Goal: Task Accomplishment & Management: Manage account settings

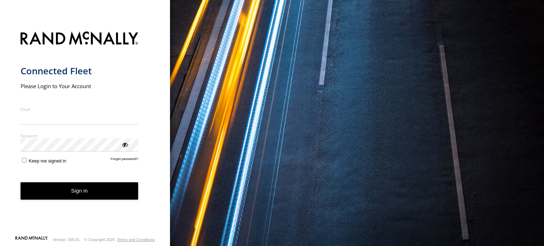
type input "**********"
click at [112, 196] on button "Sign in" at bounding box center [80, 190] width 118 height 17
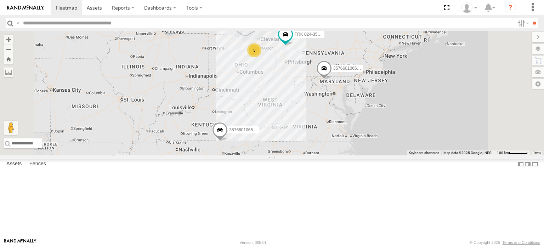
click at [0, 0] on div "357660106501067" at bounding box center [0, 0] width 0 height 0
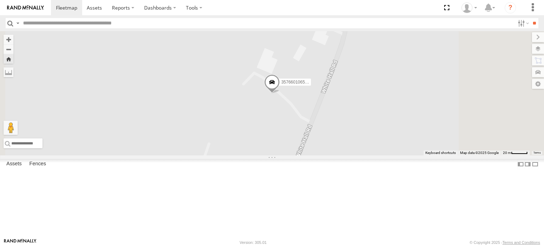
click at [0, 0] on link at bounding box center [0, 0] width 0 height 0
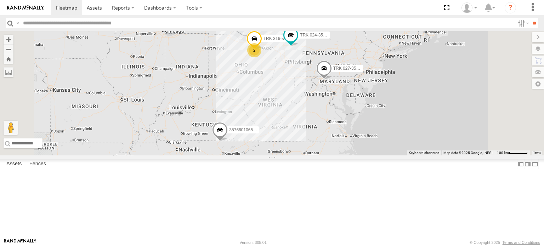
click at [0, 0] on link at bounding box center [0, 0] width 0 height 0
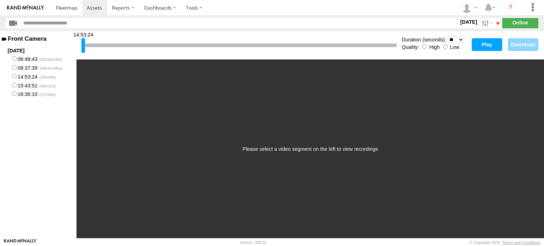
click at [480, 43] on button "Play" at bounding box center [487, 44] width 30 height 13
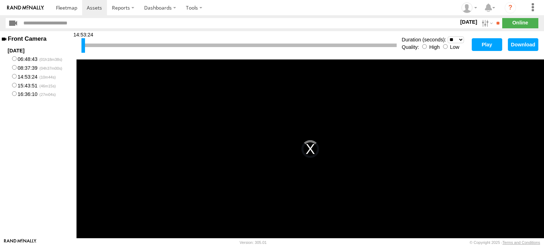
drag, startPoint x: 307, startPoint y: 158, endPoint x: 303, endPoint y: 165, distance: 7.9
click at [305, 163] on div "This is a modal window. The media could not be loaded, either because the serve…" at bounding box center [311, 149] width 468 height 179
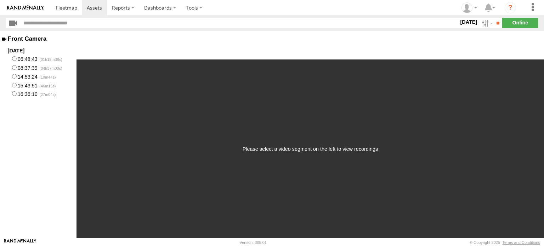
click at [30, 77] on label "14:53:24" at bounding box center [38, 76] width 77 height 9
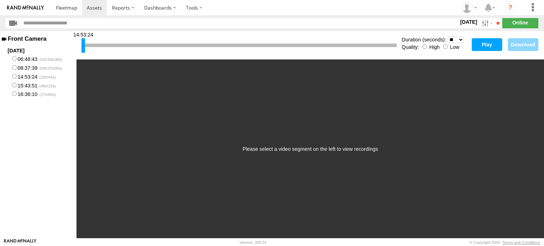
click at [482, 44] on button "Play" at bounding box center [487, 44] width 30 height 13
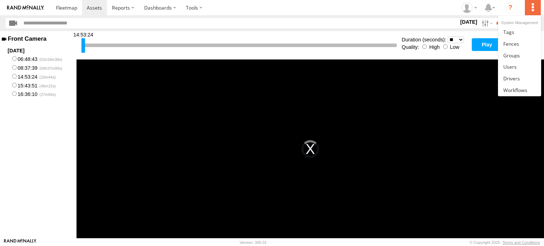
click at [532, 8] on label at bounding box center [533, 7] width 16 height 15
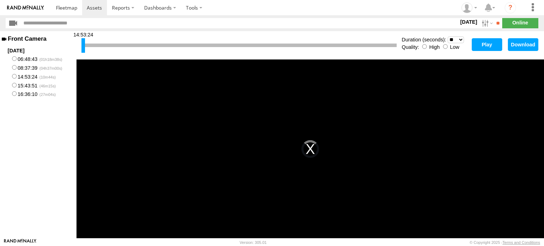
click at [26, 85] on label "15:43:51" at bounding box center [38, 85] width 77 height 9
click at [483, 46] on button "Play" at bounding box center [487, 44] width 30 height 13
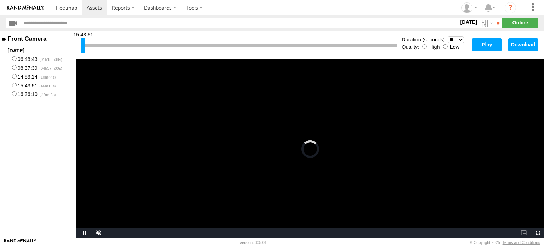
click at [33, 77] on label "14:53:24" at bounding box center [38, 76] width 77 height 9
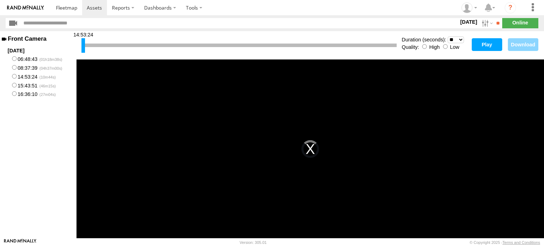
click at [480, 44] on button "Play" at bounding box center [487, 44] width 30 height 13
click at [524, 45] on button "Download" at bounding box center [523, 44] width 30 height 13
drag, startPoint x: 84, startPoint y: 45, endPoint x: 156, endPoint y: 42, distance: 72.3
click at [126, 42] on div at bounding box center [125, 45] width 4 height 15
click at [496, 44] on button "Play" at bounding box center [487, 44] width 30 height 13
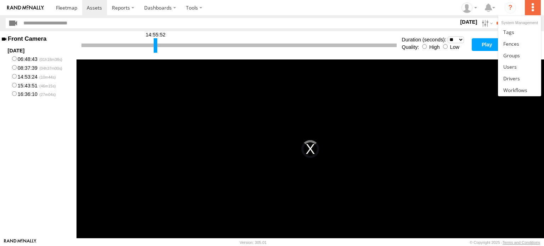
click at [532, 10] on label at bounding box center [533, 7] width 16 height 15
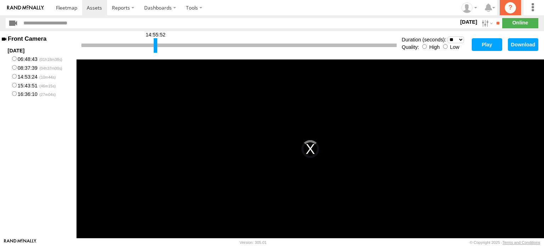
click at [517, 10] on link "?" at bounding box center [510, 7] width 21 height 15
click at [96, 7] on span at bounding box center [94, 7] width 15 height 7
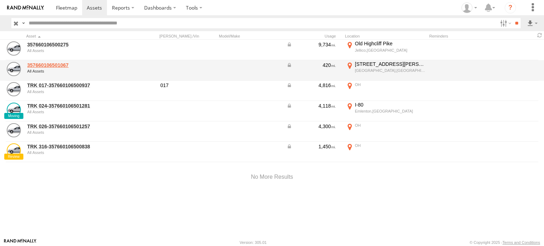
click at [62, 64] on link "357660106501067" at bounding box center [75, 65] width 97 height 6
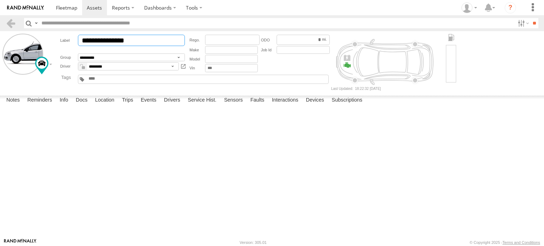
drag, startPoint x: 81, startPoint y: 40, endPoint x: 158, endPoint y: 41, distance: 76.5
click at [158, 41] on input "**********" at bounding box center [131, 40] width 107 height 11
click at [79, 39] on input "**********" at bounding box center [131, 40] width 107 height 11
click at [97, 40] on input "**********" at bounding box center [131, 40] width 107 height 11
type input "**********"
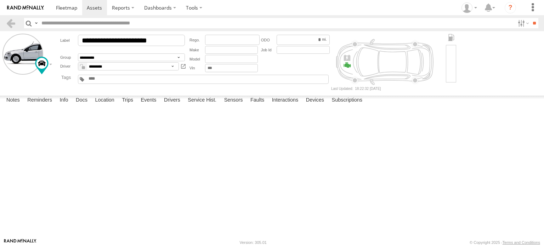
click at [0, 0] on button "Save" at bounding box center [0, 0] width 0 height 0
click at [0, 0] on textarea at bounding box center [0, 0] width 0 height 0
type textarea "**********"
click at [0, 0] on button "Save" at bounding box center [0, 0] width 0 height 0
click at [95, 10] on span at bounding box center [94, 7] width 15 height 7
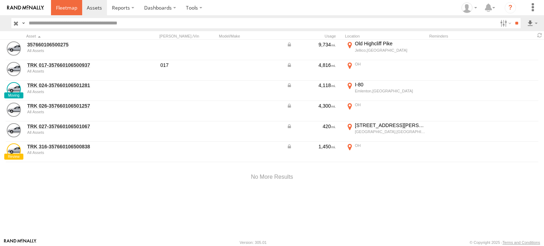
click at [69, 10] on span at bounding box center [66, 7] width 21 height 7
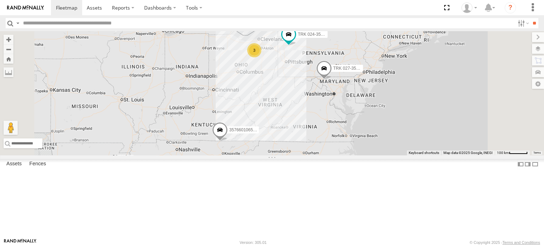
click at [0, 0] on span at bounding box center [0, 0] width 0 height 0
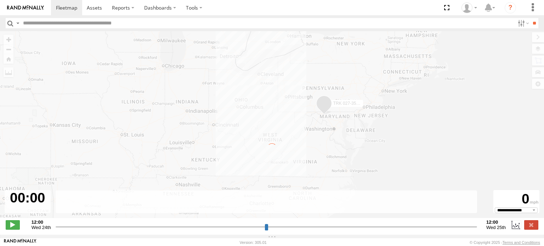
type input "**********"
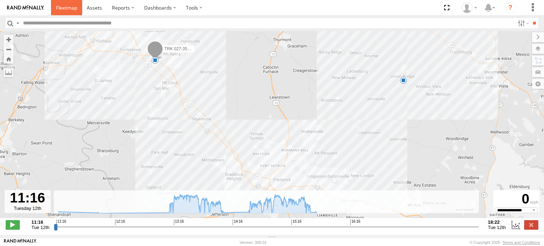
click at [64, 10] on span at bounding box center [66, 7] width 21 height 7
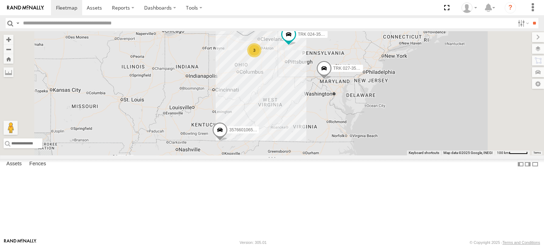
click at [0, 0] on link at bounding box center [0, 0] width 0 height 0
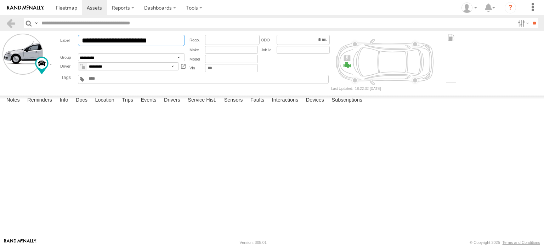
drag, startPoint x: 113, startPoint y: 41, endPoint x: 82, endPoint y: 45, distance: 31.7
click at [82, 45] on input "**********" at bounding box center [131, 40] width 107 height 11
type input "**********"
click at [0, 0] on div at bounding box center [0, 0] width 0 height 0
click at [0, 0] on button "Save" at bounding box center [0, 0] width 0 height 0
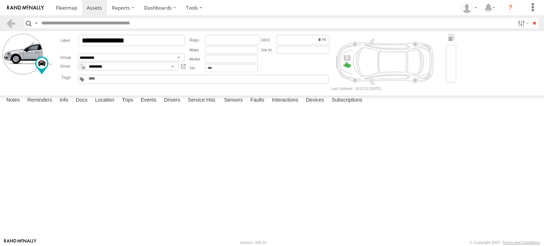
click at [0, 0] on textarea at bounding box center [0, 0] width 0 height 0
type textarea "*"
click at [0, 0] on button "Save" at bounding box center [0, 0] width 0 height 0
click at [73, 9] on span at bounding box center [66, 7] width 21 height 7
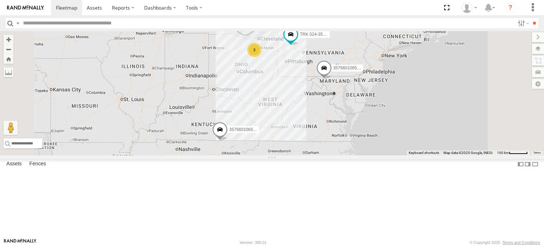
click at [0, 0] on link at bounding box center [0, 0] width 0 height 0
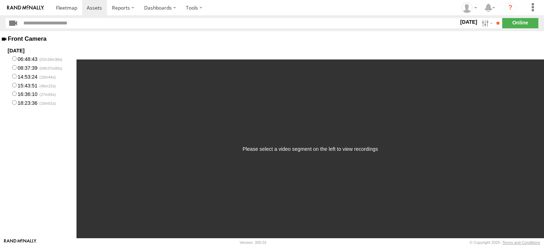
click at [24, 78] on label "14:53:24" at bounding box center [38, 76] width 77 height 9
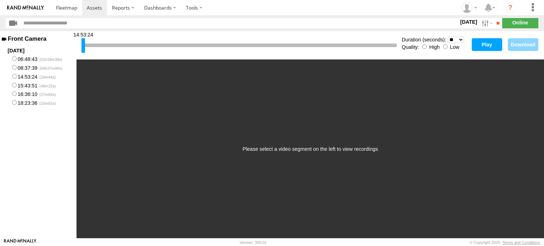
click at [495, 47] on button "Play" at bounding box center [487, 44] width 30 height 13
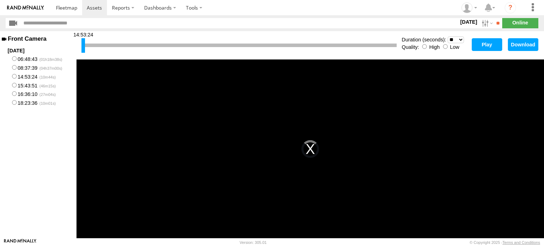
click at [495, 49] on button "Play" at bounding box center [487, 44] width 30 height 13
drag, startPoint x: 84, startPoint y: 46, endPoint x: 131, endPoint y: 43, distance: 47.6
click at [131, 43] on div at bounding box center [130, 45] width 4 height 15
click at [486, 42] on button "Play" at bounding box center [487, 44] width 30 height 13
click at [44, 87] on label "15:43:51" at bounding box center [38, 85] width 77 height 9
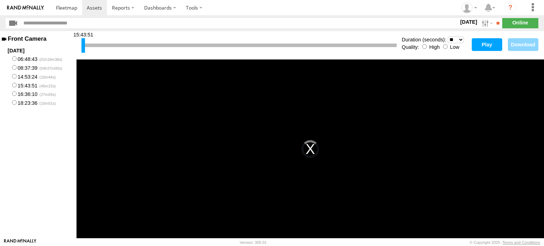
drag, startPoint x: 83, startPoint y: 46, endPoint x: 147, endPoint y: 49, distance: 64.6
click at [85, 49] on div at bounding box center [84, 45] width 4 height 15
click at [479, 41] on button "Play" at bounding box center [487, 44] width 30 height 13
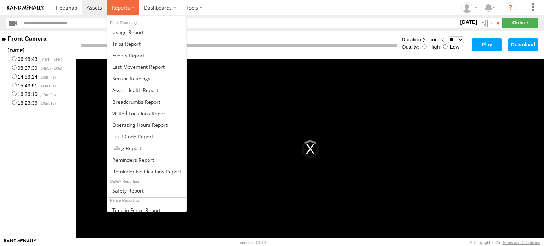
click at [131, 10] on label at bounding box center [123, 7] width 32 height 15
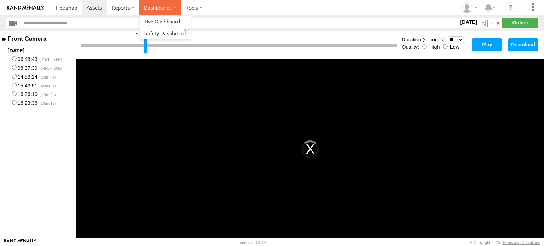
click at [170, 10] on label "Dashboards" at bounding box center [160, 7] width 42 height 15
click at [172, 22] on span at bounding box center [162, 21] width 35 height 7
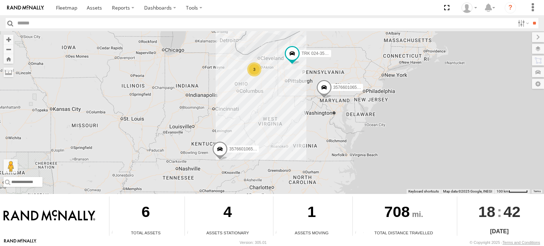
click at [218, 149] on span at bounding box center [220, 150] width 16 height 19
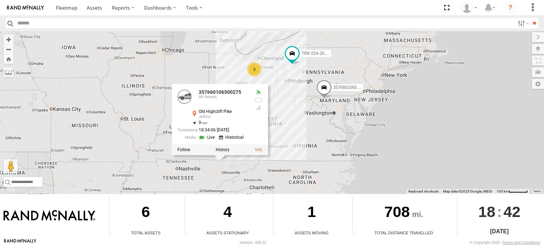
click at [203, 138] on link at bounding box center [208, 137] width 18 height 7
click at [323, 88] on span at bounding box center [324, 89] width 16 height 19
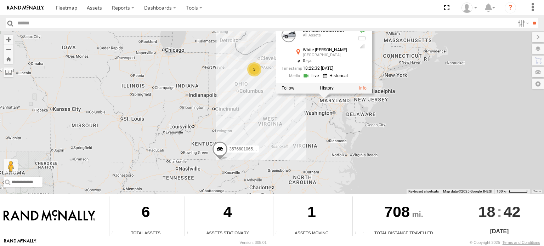
click at [310, 76] on link at bounding box center [312, 76] width 18 height 7
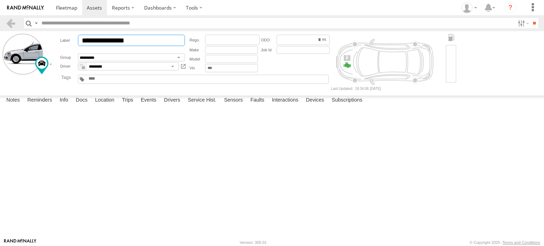
click at [82, 38] on input "**********" at bounding box center [131, 40] width 107 height 11
type input "**********"
click at [0, 0] on textarea at bounding box center [0, 0] width 0 height 0
type textarea "**********"
click at [0, 0] on button "Save" at bounding box center [0, 0] width 0 height 0
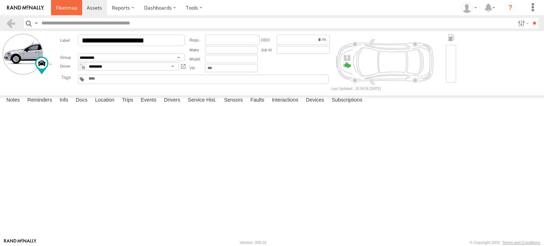
click at [66, 14] on link at bounding box center [66, 7] width 31 height 15
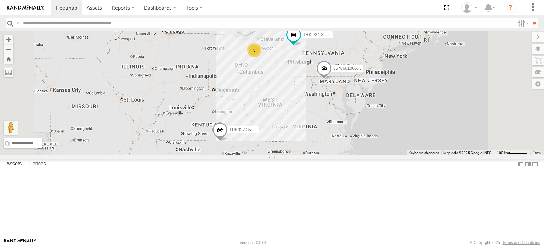
click at [0, 0] on div "All Assets" at bounding box center [0, 0] width 0 height 0
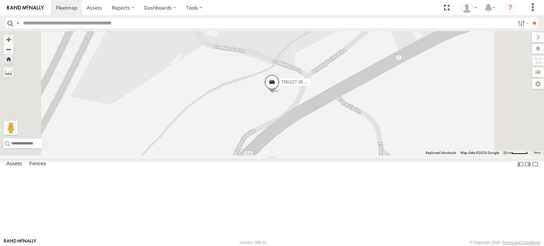
click at [0, 0] on span at bounding box center [0, 0] width 0 height 0
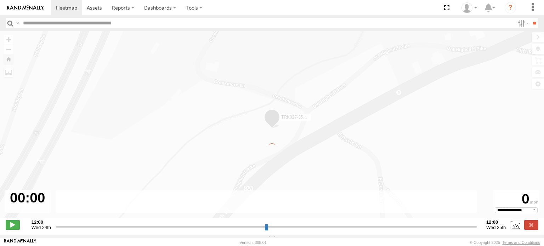
type input "**********"
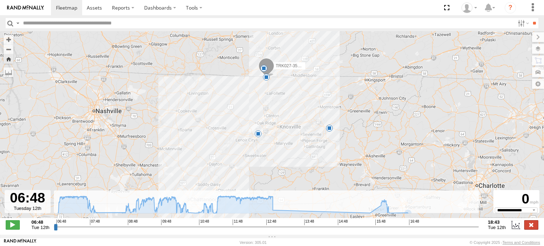
click at [532, 230] on label at bounding box center [531, 224] width 14 height 9
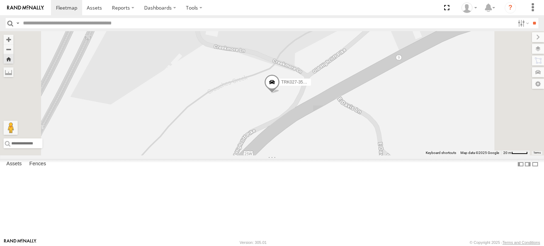
click at [0, 0] on link at bounding box center [0, 0] width 0 height 0
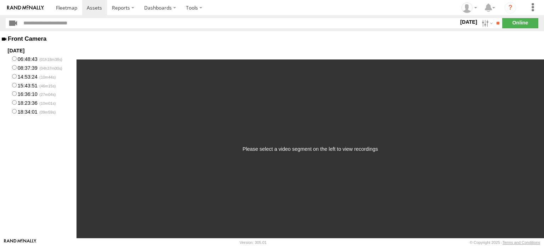
click at [23, 77] on label "14:53:24" at bounding box center [38, 76] width 77 height 9
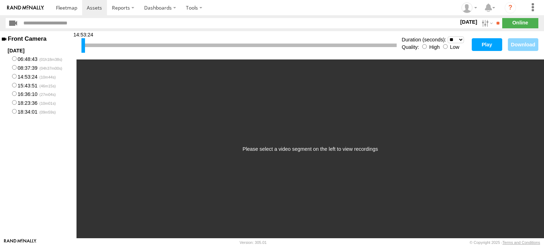
click at [459, 39] on select "* ** ** ** ** ** ** *** *** *** ***" at bounding box center [456, 39] width 16 height 7
select select "***"
click at [448, 36] on select "* ** ** ** ** ** ** *** *** *** ***" at bounding box center [456, 39] width 16 height 7
click at [479, 44] on button "Play" at bounding box center [487, 44] width 30 height 13
click at [490, 46] on button "Play" at bounding box center [487, 44] width 30 height 13
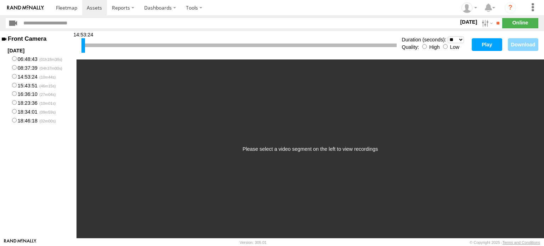
click at [489, 42] on button "Play" at bounding box center [487, 44] width 30 height 13
